Goal: Task Accomplishment & Management: Use online tool/utility

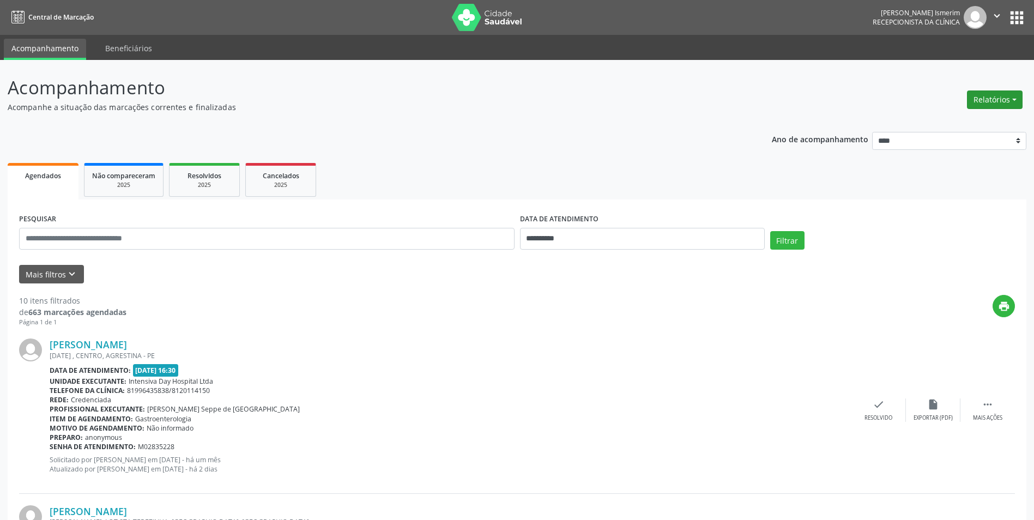
click at [977, 106] on button "Relatórios" at bounding box center [995, 99] width 56 height 19
click at [965, 119] on link "Agendamentos" at bounding box center [964, 123] width 117 height 15
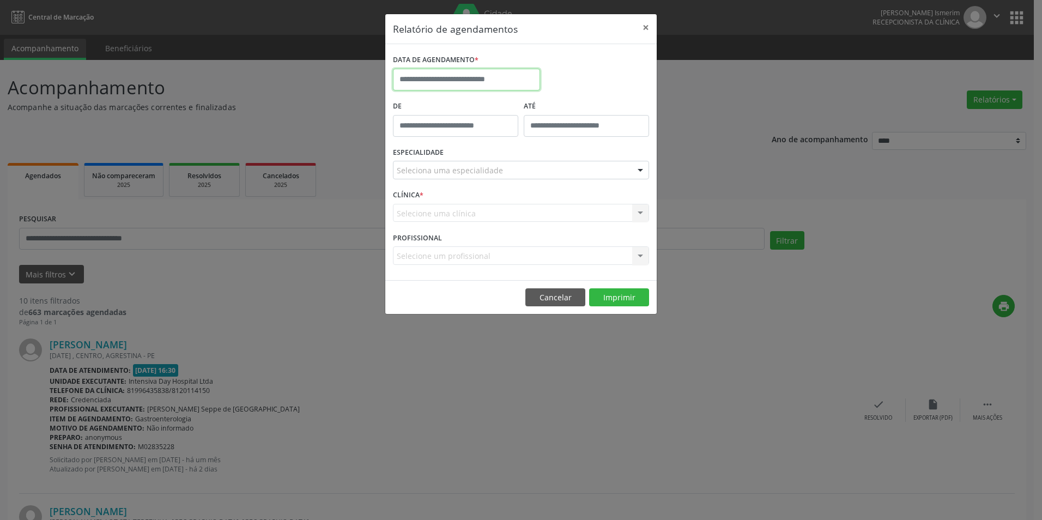
click at [514, 75] on input "text" at bounding box center [466, 80] width 147 height 22
click at [526, 200] on span "22" at bounding box center [524, 201] width 21 height 21
type input "**********"
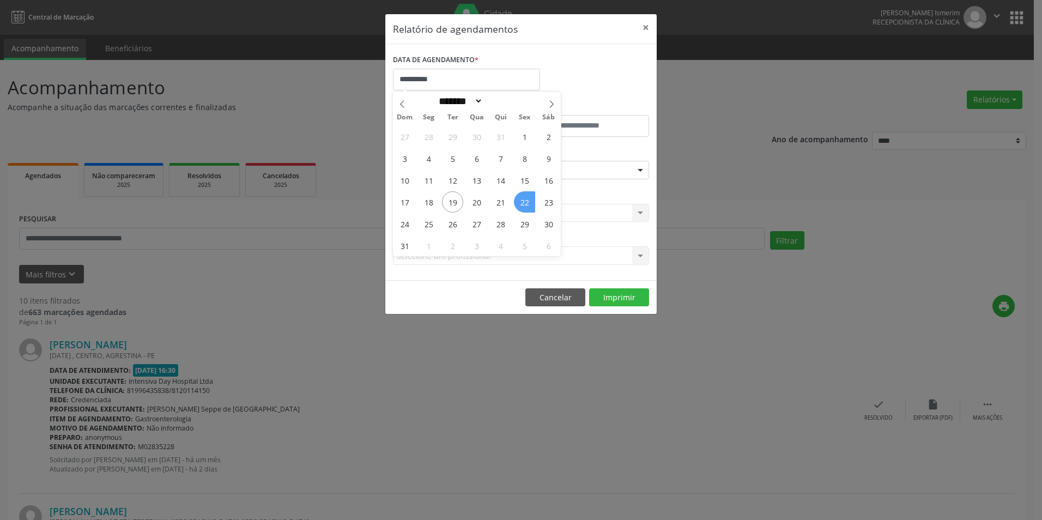
click at [526, 200] on span "22" at bounding box center [524, 201] width 21 height 21
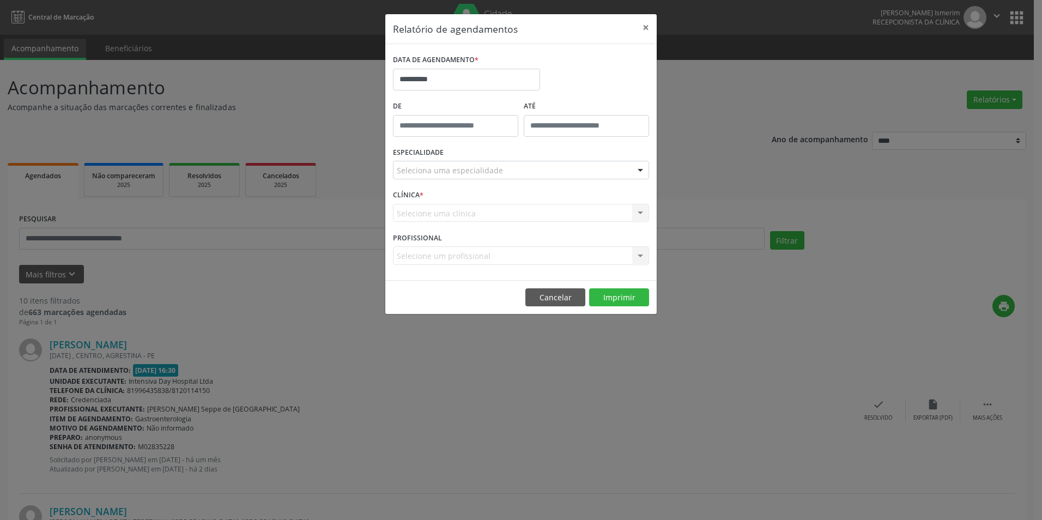
click at [641, 170] on div at bounding box center [640, 170] width 16 height 19
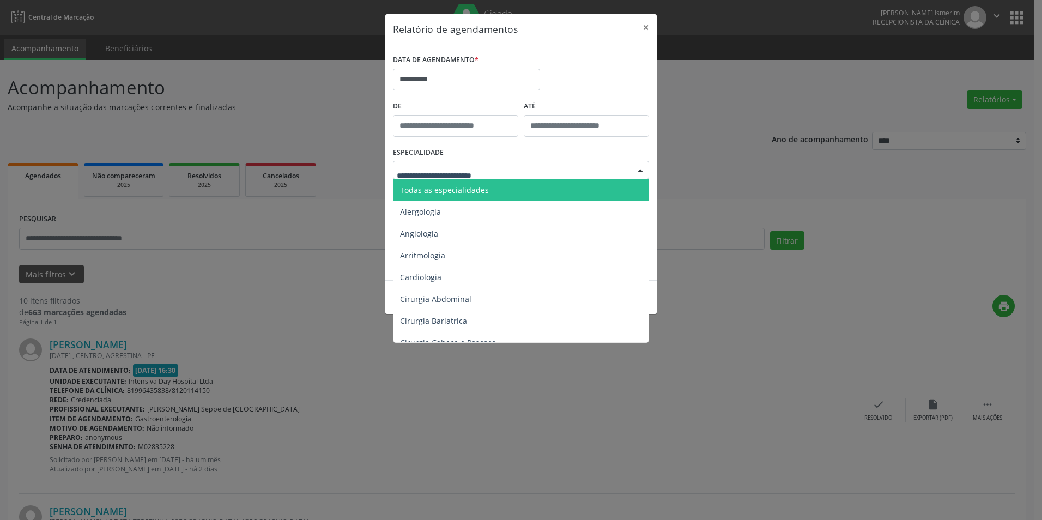
click at [495, 182] on span "Todas as especialidades" at bounding box center [522, 190] width 257 height 22
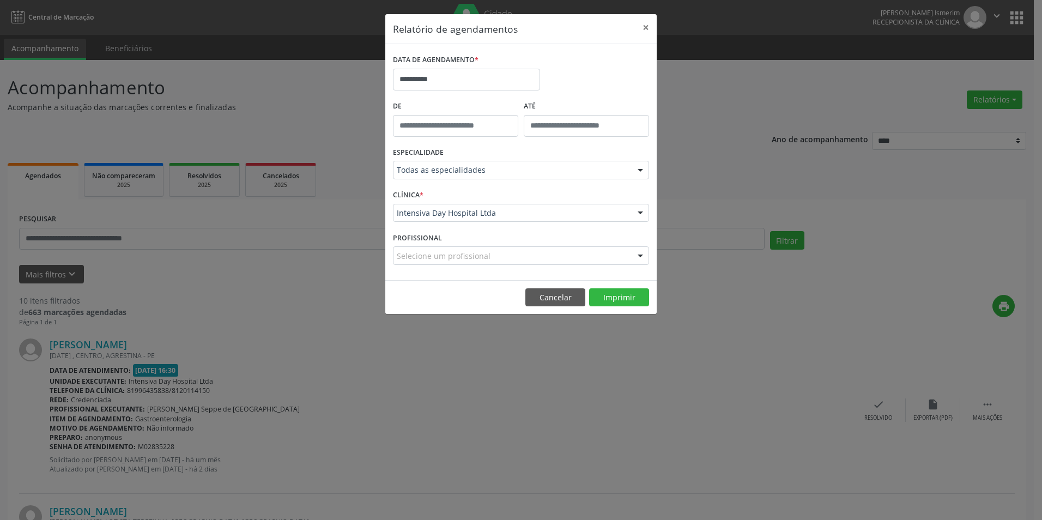
click at [623, 307] on footer "Cancelar Imprimir" at bounding box center [520, 297] width 271 height 34
click at [623, 302] on button "Imprimir" at bounding box center [619, 297] width 60 height 19
